Goal: Task Accomplishment & Management: Manage account settings

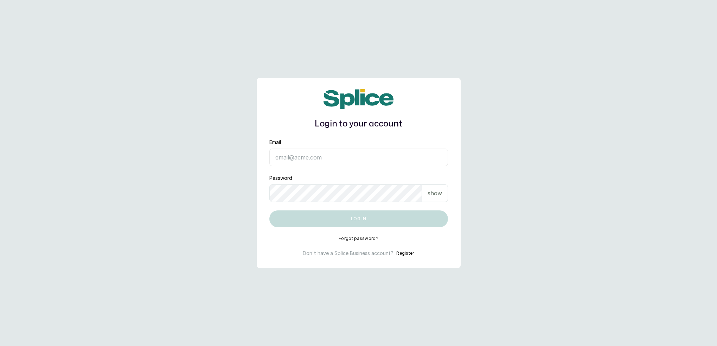
click at [295, 159] on input "Email" at bounding box center [358, 158] width 179 height 18
click at [444, 196] on div "show" at bounding box center [435, 194] width 26 height 18
click at [192, 272] on main "Login to your account Email Password hide Log in Forgot password? Don't have a …" at bounding box center [358, 173] width 717 height 346
click at [366, 154] on input "Email" at bounding box center [358, 158] width 179 height 18
type input "neubellemedspa@gmail.com"
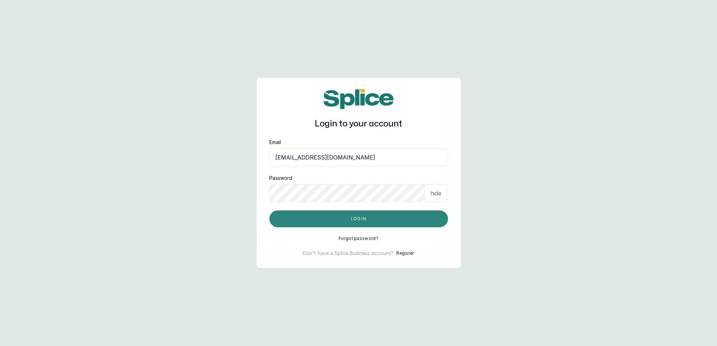
click at [334, 218] on button "Log in" at bounding box center [358, 219] width 179 height 17
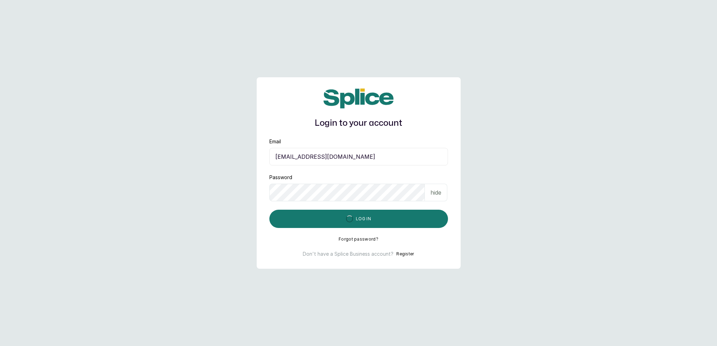
click at [460, 110] on main "Login to your account Email neubellemedspa@gmail.com Password hide Log in Forgo…" at bounding box center [358, 173] width 717 height 346
click at [403, 269] on main "Login to your account Email neubellemedspa@gmail.com Password hide Log in Forgo…" at bounding box center [358, 173] width 717 height 346
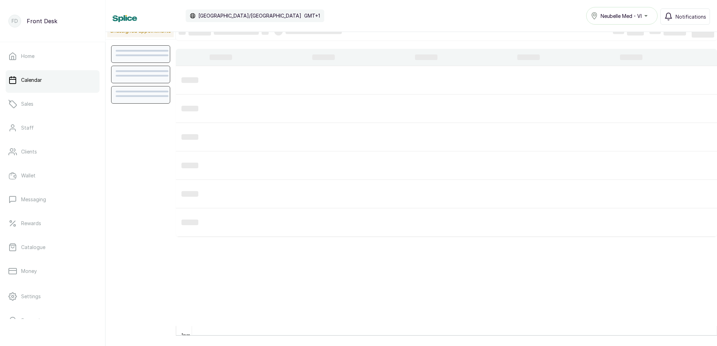
scroll to position [10, 0]
drag, startPoint x: 653, startPoint y: 20, endPoint x: 501, endPoint y: 3, distance: 153.1
click at [497, 17] on div "Calendar Africa/Lagos GMT+1 Neubelle Med - VI Notifications" at bounding box center [411, 16] width 597 height 18
drag, startPoint x: 675, startPoint y: 0, endPoint x: 539, endPoint y: 16, distance: 137.0
click at [539, 16] on div "Calendar [GEOGRAPHIC_DATA]/[GEOGRAPHIC_DATA] GMT+1 Neubelle Med - VI Notificati…" at bounding box center [411, 16] width 597 height 18
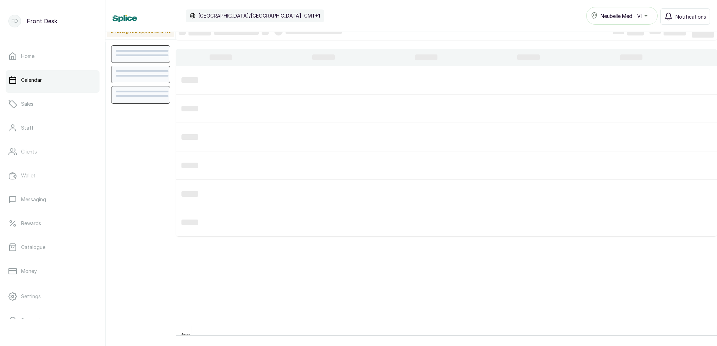
scroll to position [10, 0]
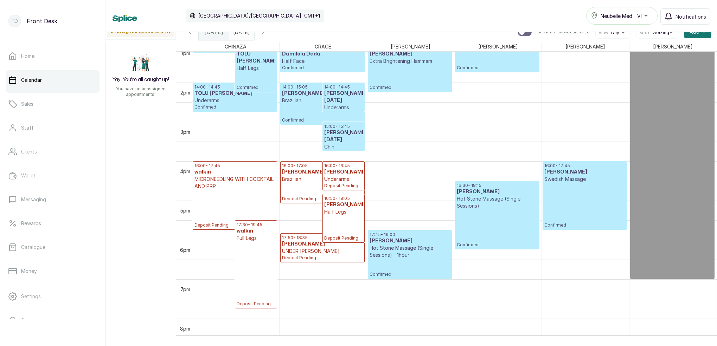
scroll to position [521, 0]
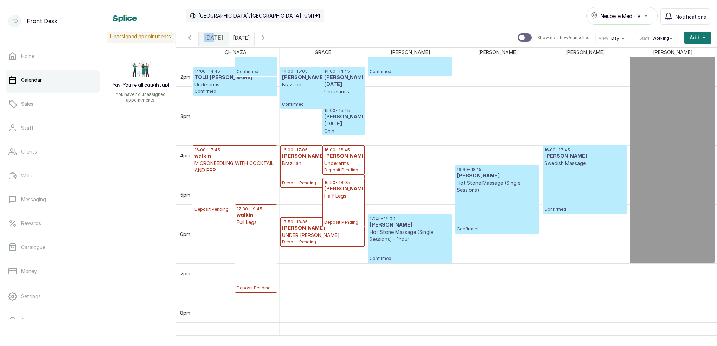
click at [213, 33] on span "[DATE]" at bounding box center [213, 37] width 19 height 8
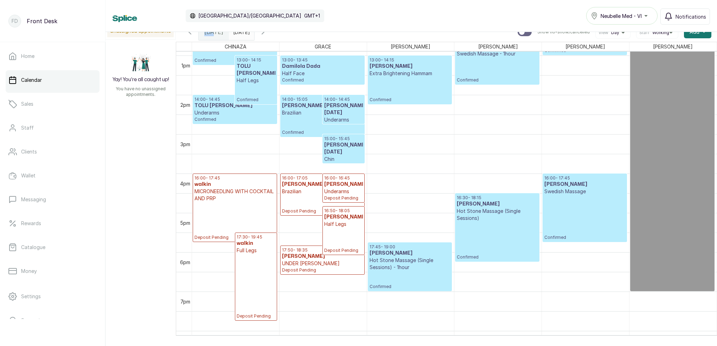
click at [262, 245] on h3 "walkin" at bounding box center [256, 243] width 39 height 7
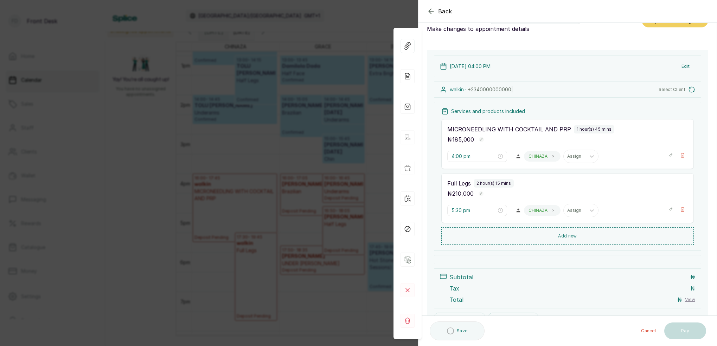
scroll to position [18, 0]
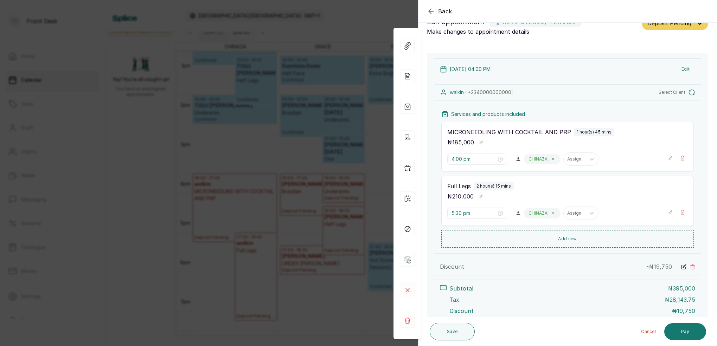
click at [355, 10] on div "Back Appointment Details Edit appointment 🚶 Walk-in (booked by Front Desk) Make…" at bounding box center [358, 173] width 717 height 346
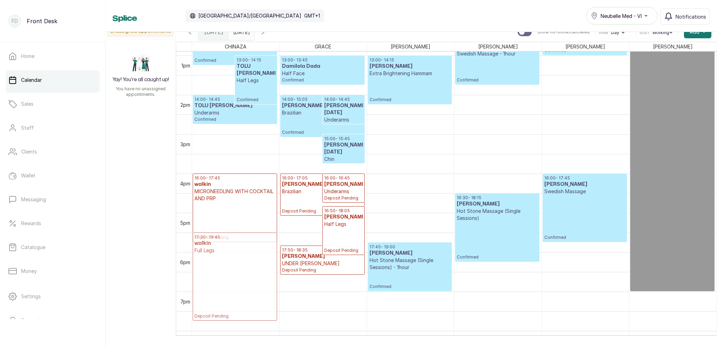
click at [248, 249] on div "12:00 - 13:15 TOLU [PERSON_NAME] HOLLYWOOD Confirmed 13:00 - 14:15 [PERSON_NAME…" at bounding box center [235, 16] width 87 height 945
click at [254, 249] on p "Full Legs" at bounding box center [256, 250] width 39 height 7
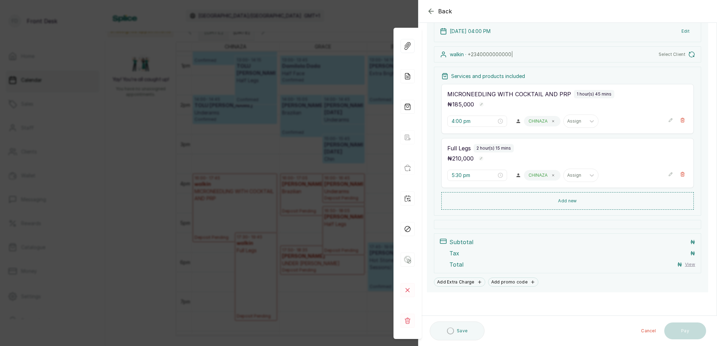
scroll to position [56, 0]
click at [361, 15] on div "Back Appointment Details Edit appointment 🚶 Walk-in (booked by Front Desk) Make…" at bounding box center [358, 173] width 717 height 346
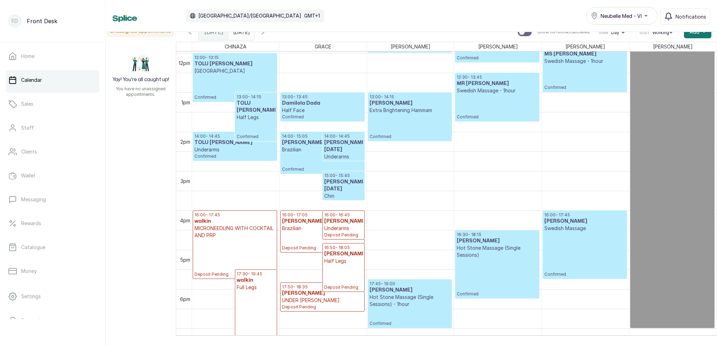
scroll to position [516, 0]
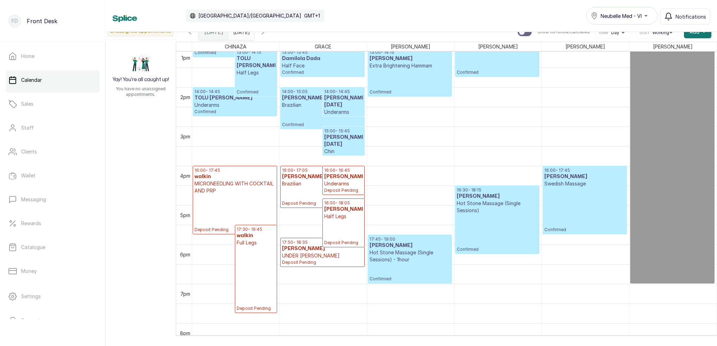
click at [261, 258] on p "Deposit Pending" at bounding box center [256, 278] width 39 height 65
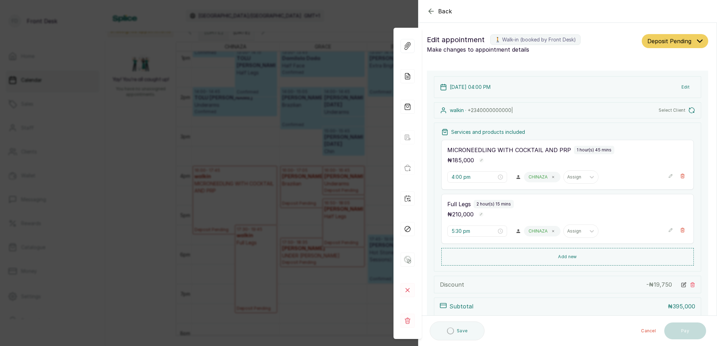
scroll to position [0, 0]
click at [348, 23] on div "Back Appointment Details Edit appointment 🚶 Walk-in (booked by Front Desk) Make…" at bounding box center [358, 173] width 717 height 346
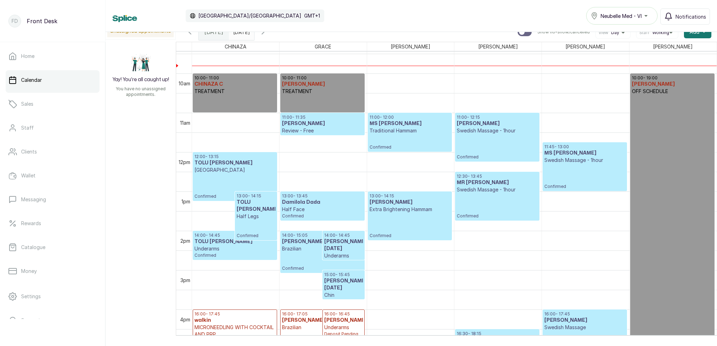
scroll to position [372, 0]
click at [403, 131] on p "Traditional Hammam" at bounding box center [410, 130] width 81 height 7
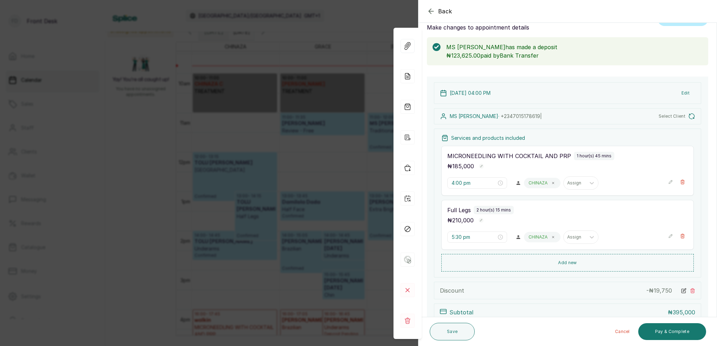
type input "11:00 am"
type input "11:45 am"
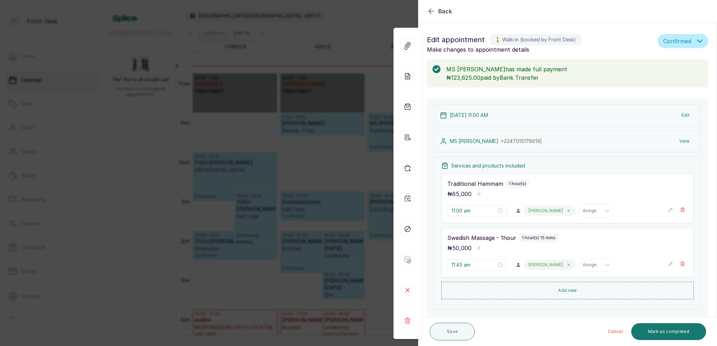
scroll to position [0, 0]
click at [349, 17] on div "Back Appointment Details Edit appointment 🚶 Walk-in (booked by Front Desk) Make…" at bounding box center [358, 173] width 717 height 346
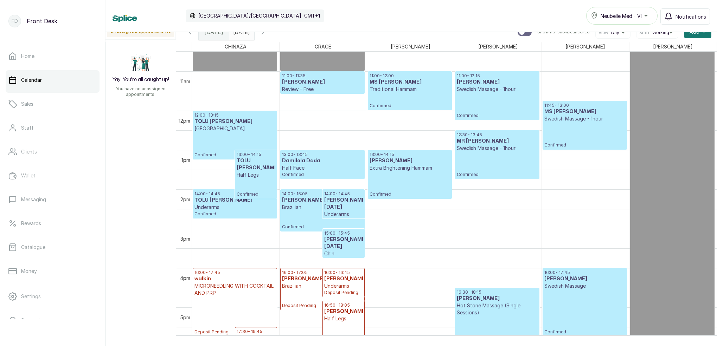
scroll to position [405, 0]
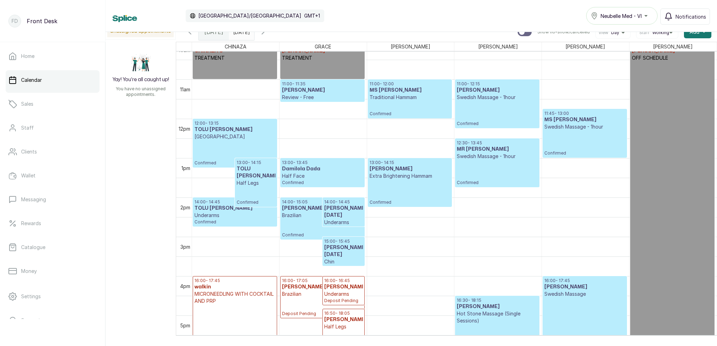
click at [406, 89] on h3 "MS [PERSON_NAME]" at bounding box center [410, 90] width 81 height 7
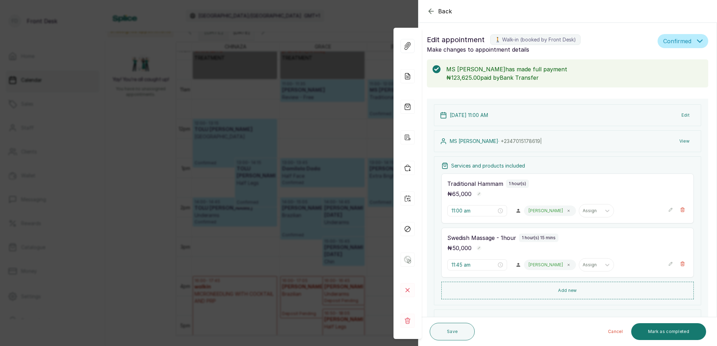
click at [683, 139] on button "View" at bounding box center [684, 141] width 21 height 13
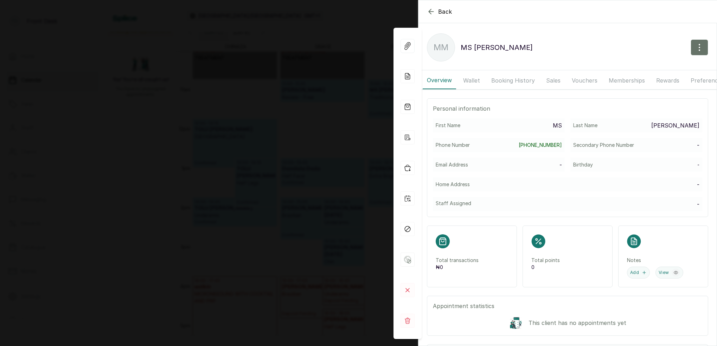
click at [506, 82] on button "Booking History" at bounding box center [513, 81] width 52 height 18
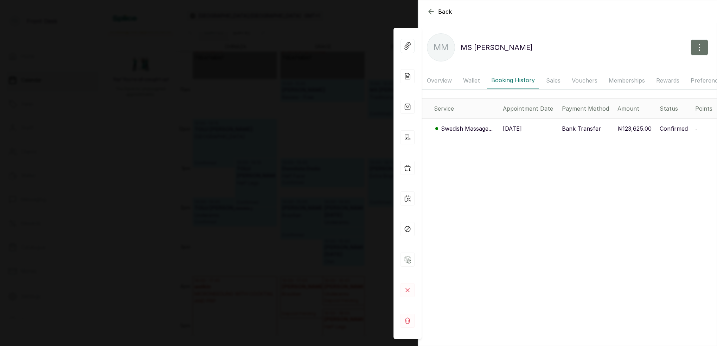
click at [357, 103] on div "Back MS [PERSON_NAME] MM MS [PERSON_NAME] Overview Wallet Booking History Sales…" at bounding box center [358, 173] width 717 height 346
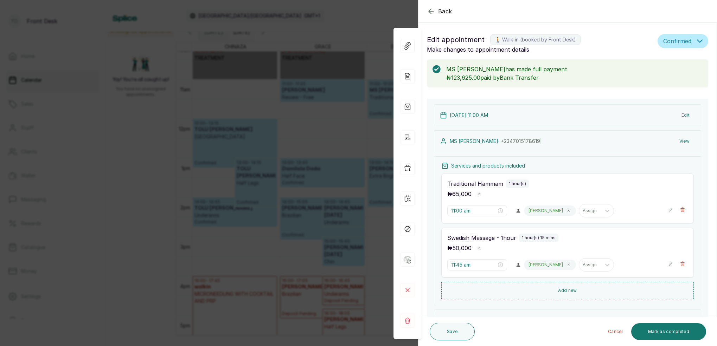
click at [351, 137] on div "Back Appointment Details Edit appointment 🚶 Walk-in (booked by Front Desk) Make…" at bounding box center [358, 173] width 717 height 346
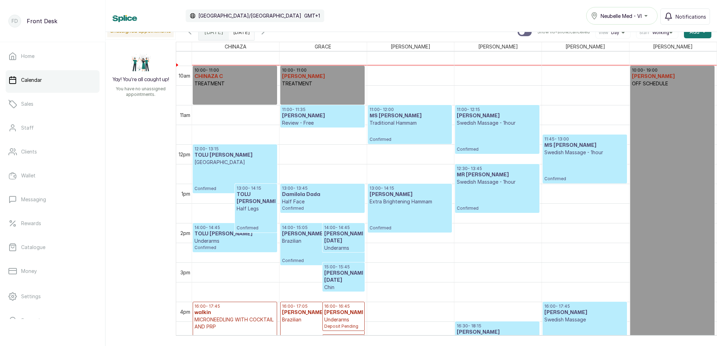
scroll to position [381, 0]
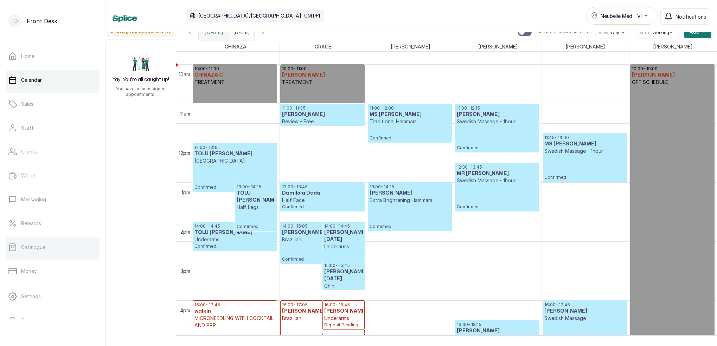
click at [29, 248] on p "Catalogue" at bounding box center [33, 247] width 24 height 7
